Goal: Task Accomplishment & Management: Use online tool/utility

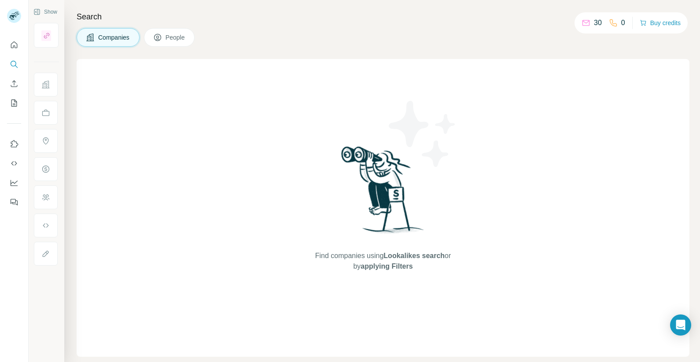
click at [170, 39] on span "People" at bounding box center [176, 37] width 20 height 9
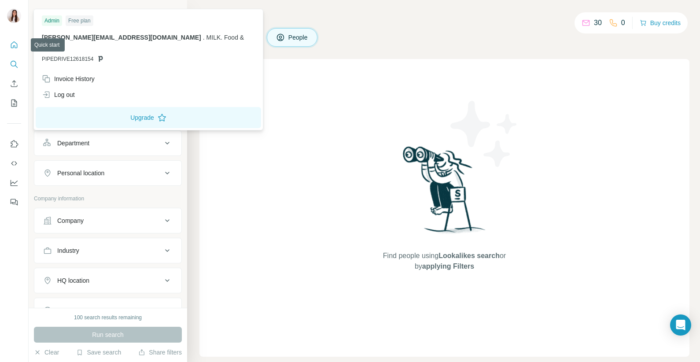
click at [11, 50] on button "Quick start" at bounding box center [14, 45] width 14 height 16
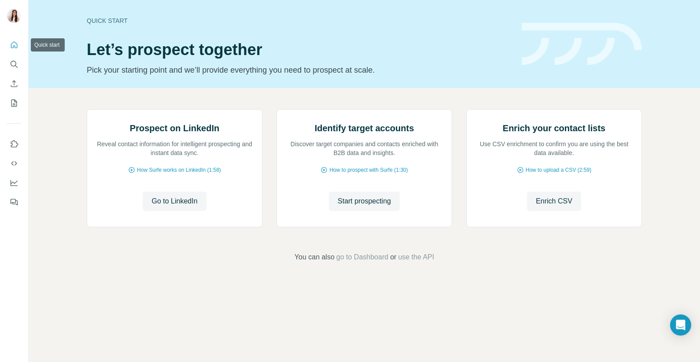
click at [11, 48] on icon "Quick start" at bounding box center [14, 44] width 9 height 9
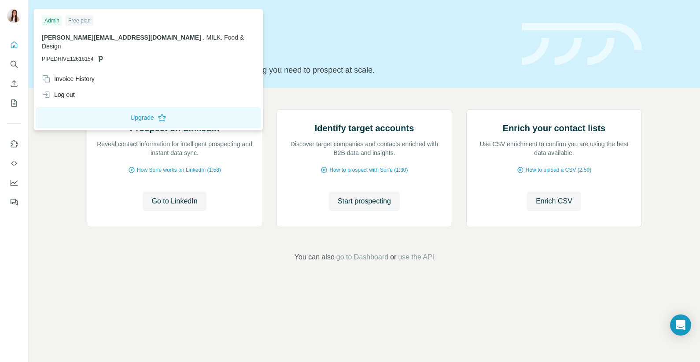
click at [16, 21] on img at bounding box center [14, 16] width 14 height 14
click at [13, 42] on icon "Quick start" at bounding box center [14, 44] width 9 height 9
click at [10, 8] on div at bounding box center [16, 17] width 26 height 29
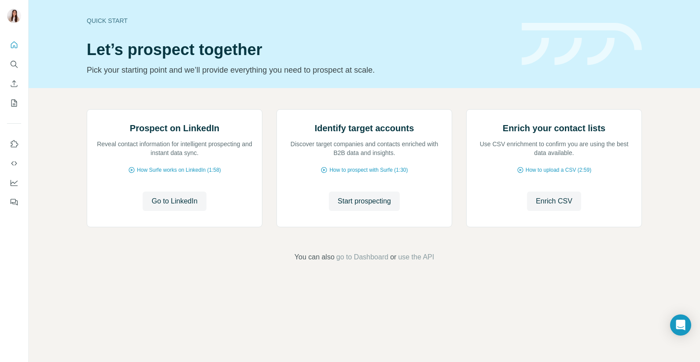
click at [11, 12] on img at bounding box center [14, 16] width 14 height 14
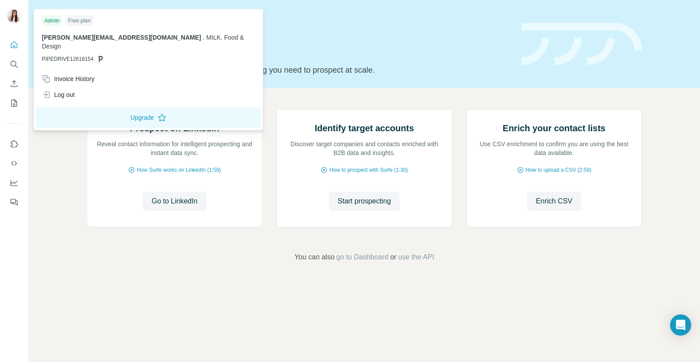
click at [74, 39] on span "[PERSON_NAME][EMAIL_ADDRESS][DOMAIN_NAME]" at bounding box center [121, 37] width 159 height 7
click at [98, 112] on button "Upgrade" at bounding box center [148, 117] width 225 height 21
